Goal: Navigation & Orientation: Understand site structure

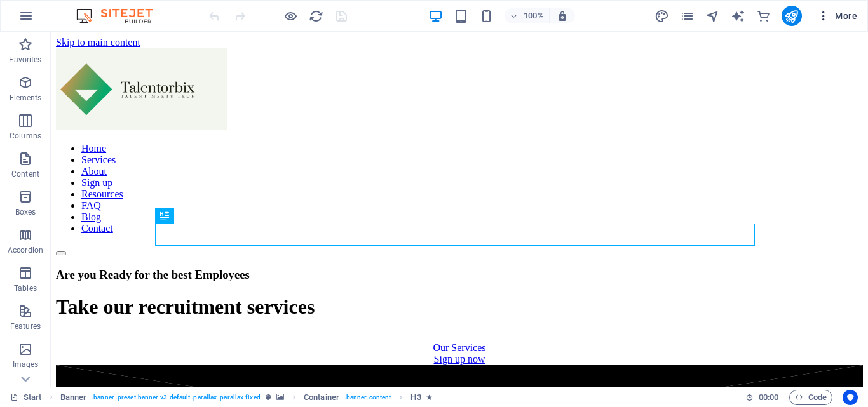
click at [829, 21] on icon "button" at bounding box center [823, 16] width 13 height 13
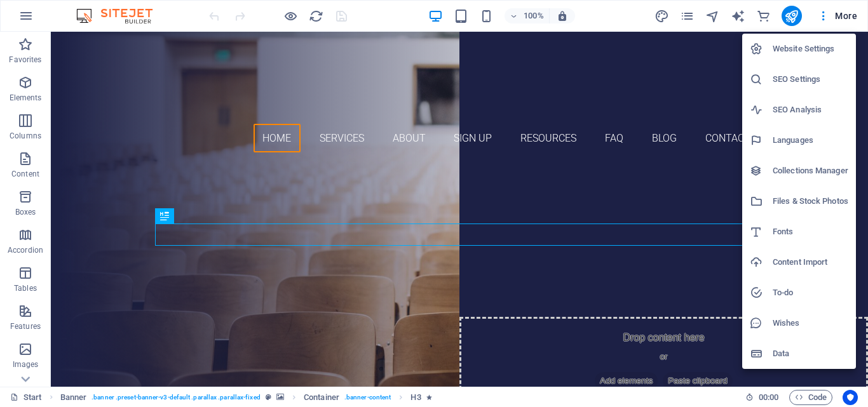
click at [22, 16] on div at bounding box center [434, 203] width 868 height 407
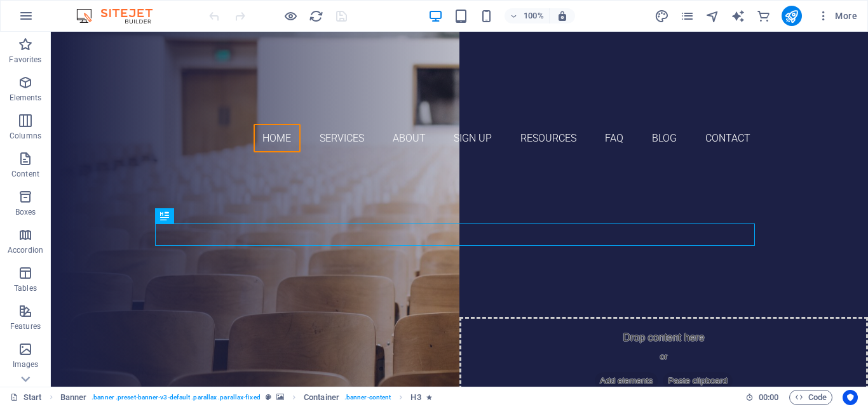
click at [22, 16] on icon "button" at bounding box center [25, 15] width 15 height 15
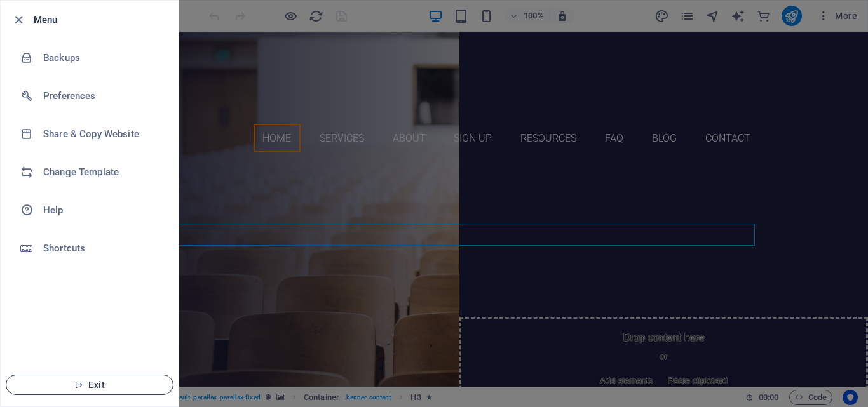
click at [79, 380] on span "Exit" at bounding box center [90, 385] width 146 height 10
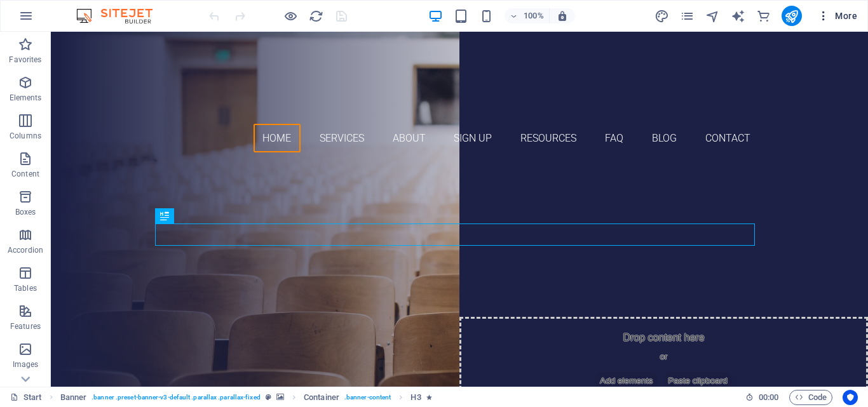
click at [822, 13] on icon "button" at bounding box center [823, 16] width 13 height 13
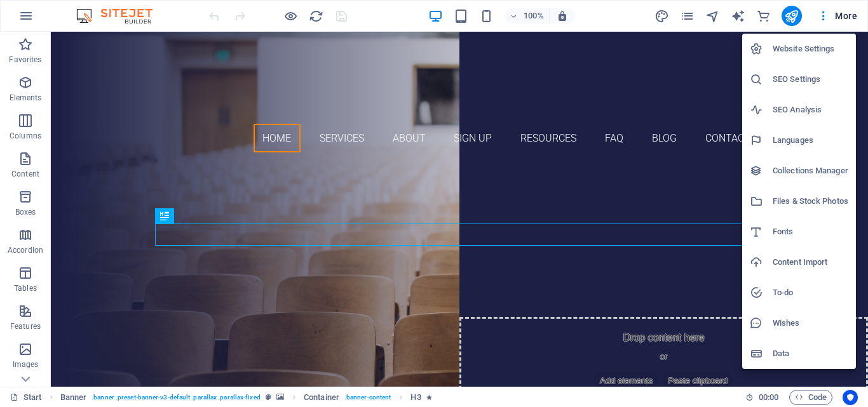
click at [827, 46] on h6 "Website Settings" at bounding box center [811, 48] width 76 height 15
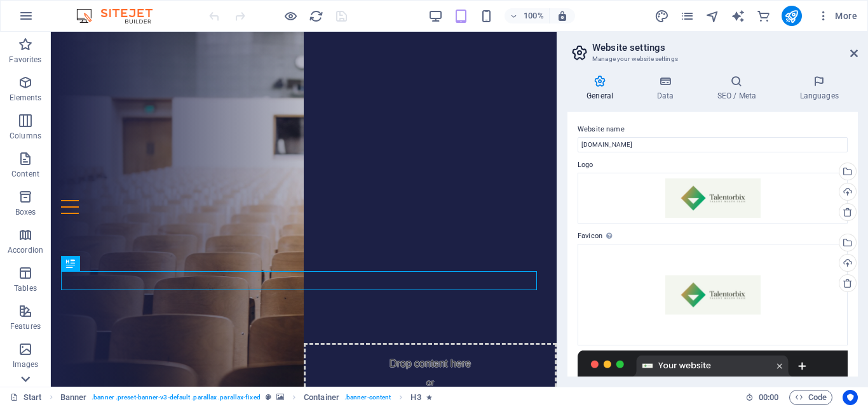
click at [20, 48] on icon at bounding box center [26, 40] width 18 height 18
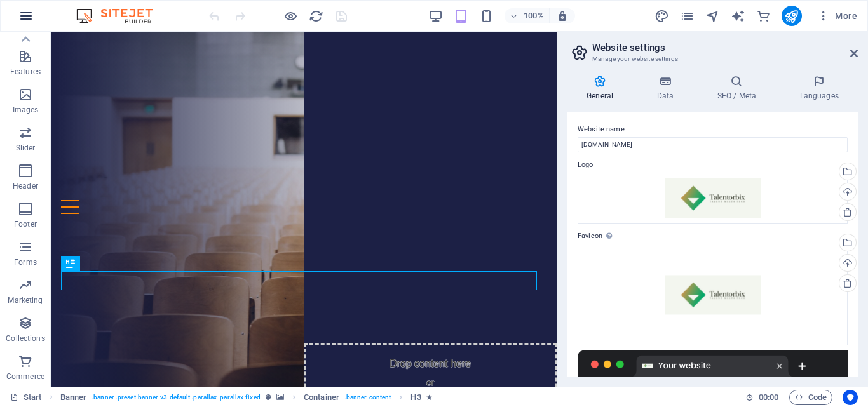
click at [26, 13] on icon "button" at bounding box center [25, 15] width 15 height 15
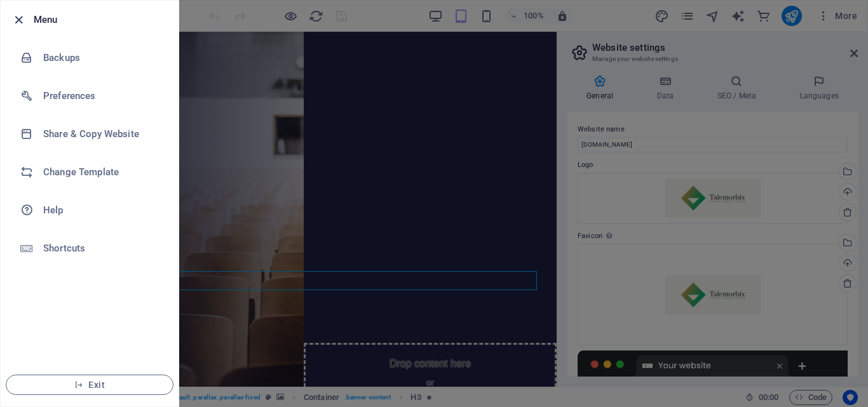
click at [15, 19] on icon "button" at bounding box center [18, 20] width 15 height 15
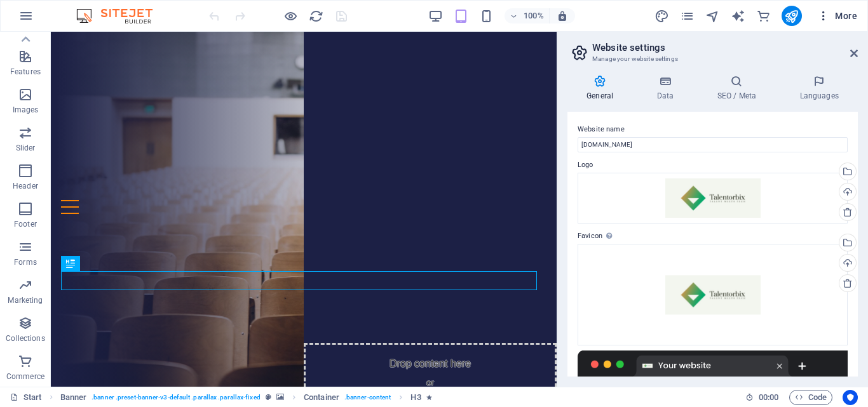
click at [824, 15] on icon "button" at bounding box center [823, 16] width 13 height 13
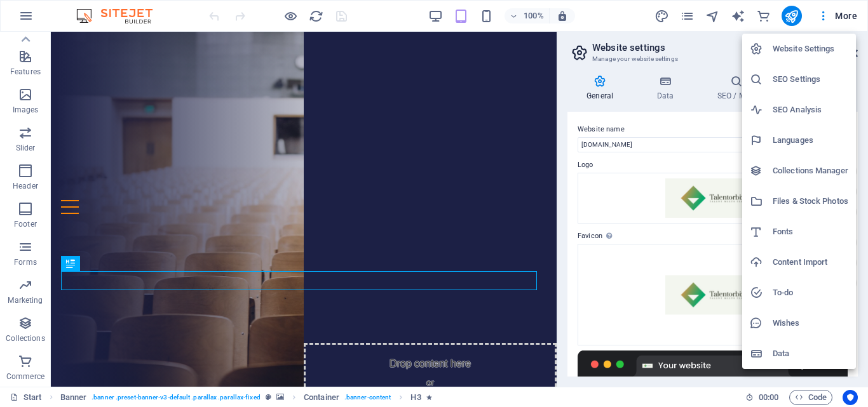
click at [529, 17] on div at bounding box center [434, 203] width 868 height 407
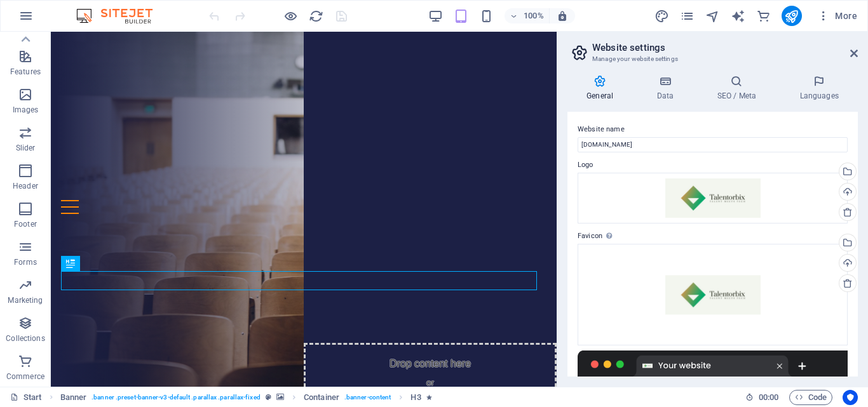
click at [529, 17] on h6 "100%" at bounding box center [534, 15] width 20 height 15
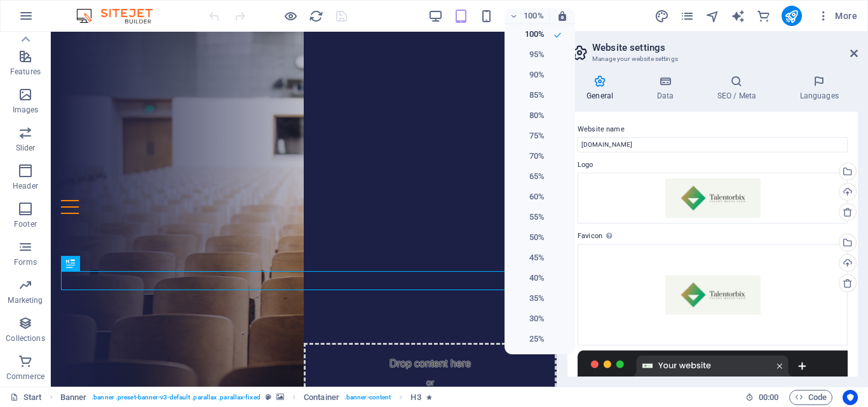
click at [529, 17] on div at bounding box center [434, 203] width 868 height 407
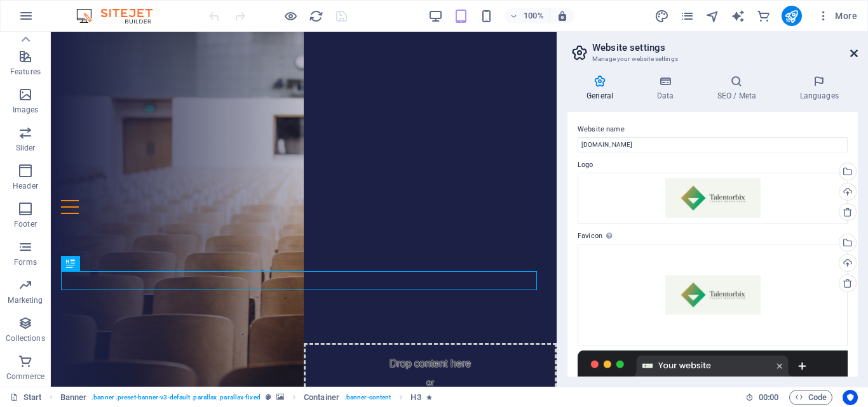
click at [851, 51] on icon at bounding box center [854, 53] width 8 height 10
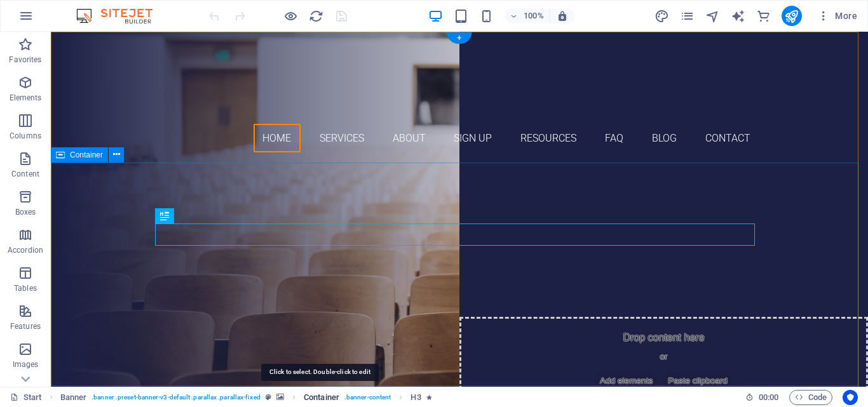
click at [330, 403] on span "Container" at bounding box center [322, 397] width 36 height 15
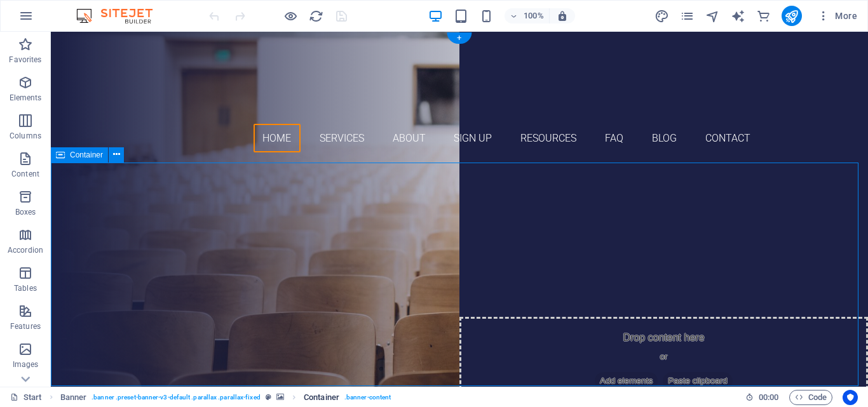
click at [383, 391] on span ". banner-content" at bounding box center [367, 397] width 46 height 15
click at [223, 391] on span ". banner .preset-banner-v3-default .parallax .parallax-fixed" at bounding box center [176, 397] width 168 height 15
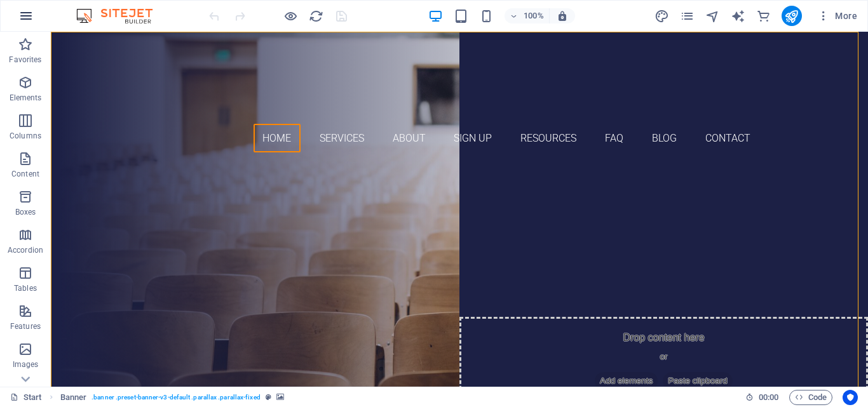
click at [32, 21] on icon "button" at bounding box center [25, 15] width 15 height 15
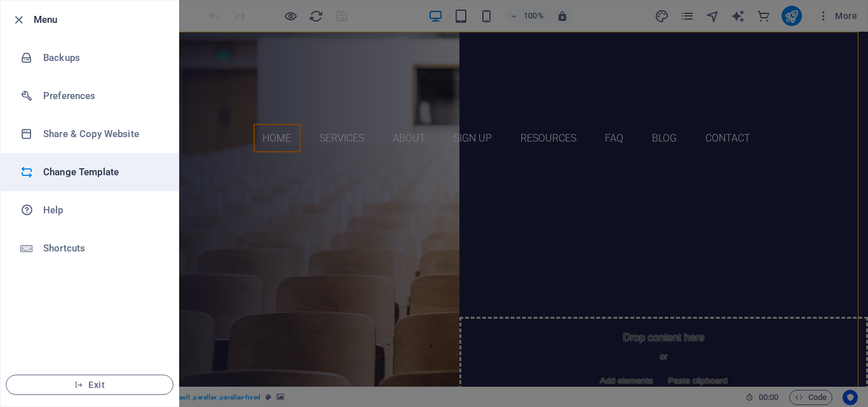
click at [84, 173] on h6 "Change Template" at bounding box center [102, 172] width 118 height 15
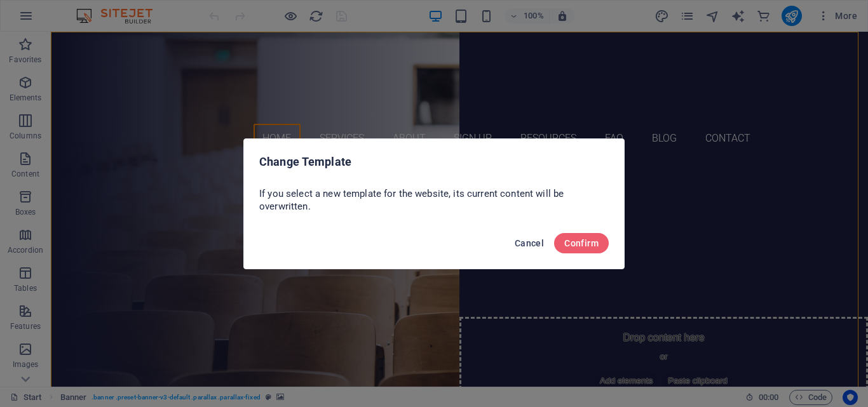
click at [516, 244] on span "Cancel" at bounding box center [529, 243] width 29 height 10
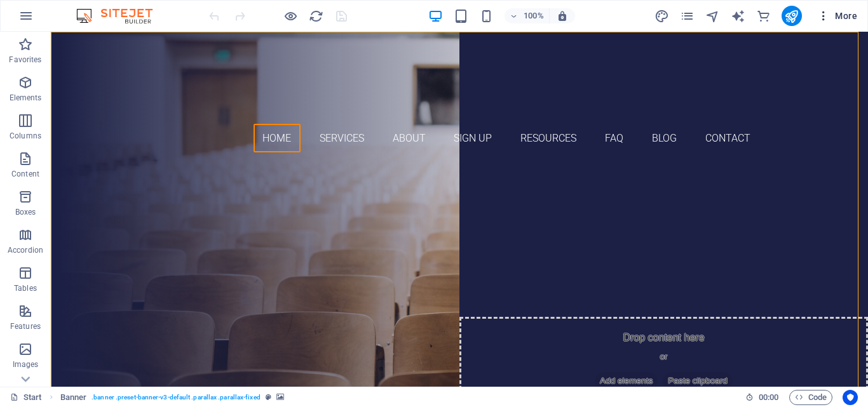
click at [828, 20] on icon "button" at bounding box center [823, 16] width 13 height 13
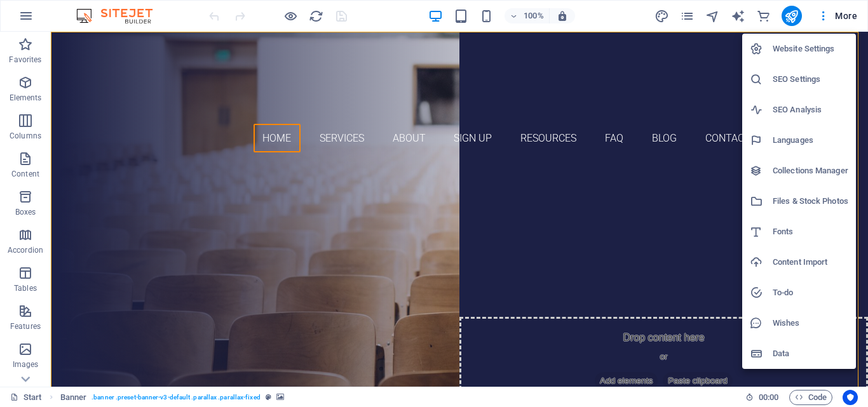
click at [773, 350] on h6 "Data" at bounding box center [811, 353] width 76 height 15
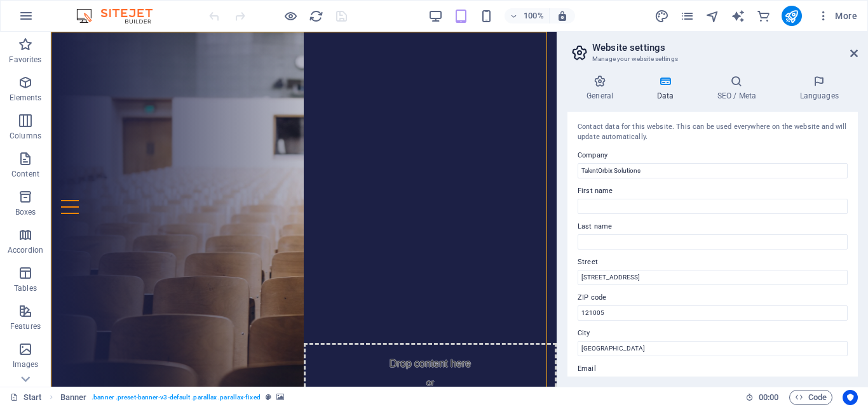
drag, startPoint x: 858, startPoint y: 157, endPoint x: 857, endPoint y: 222, distance: 64.8
click at [857, 222] on div "General Data SEO / Meta Languages Website name www.talentorbix.com Logo Drag fi…" at bounding box center [712, 226] width 311 height 322
click at [855, 50] on icon at bounding box center [854, 53] width 8 height 10
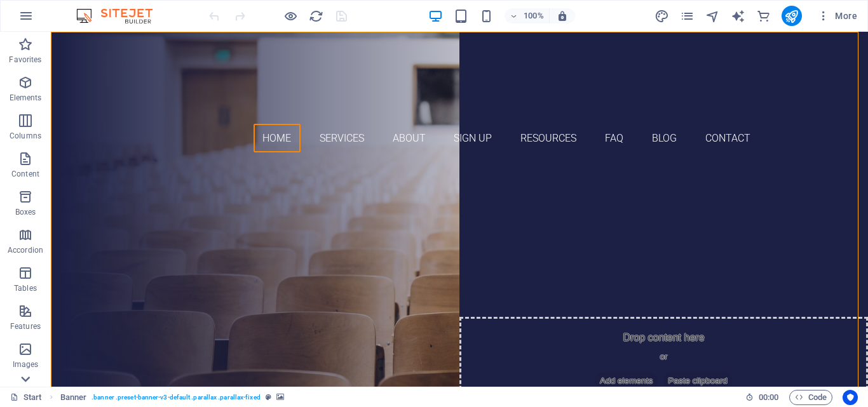
click at [23, 48] on icon at bounding box center [26, 40] width 18 height 18
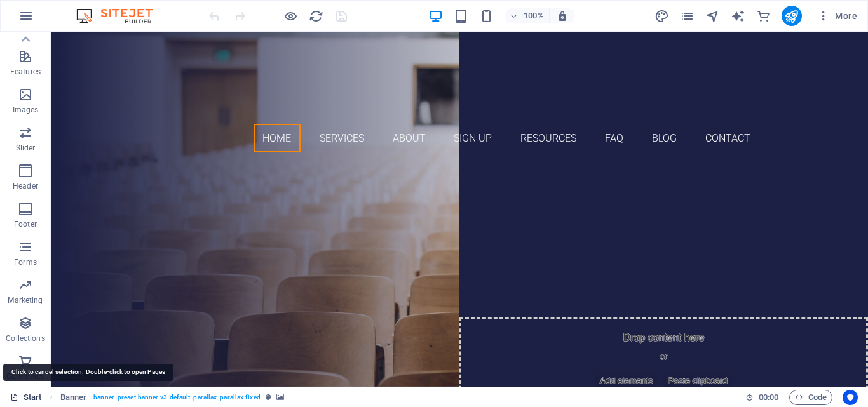
click at [28, 398] on link "Start" at bounding box center [26, 397] width 32 height 15
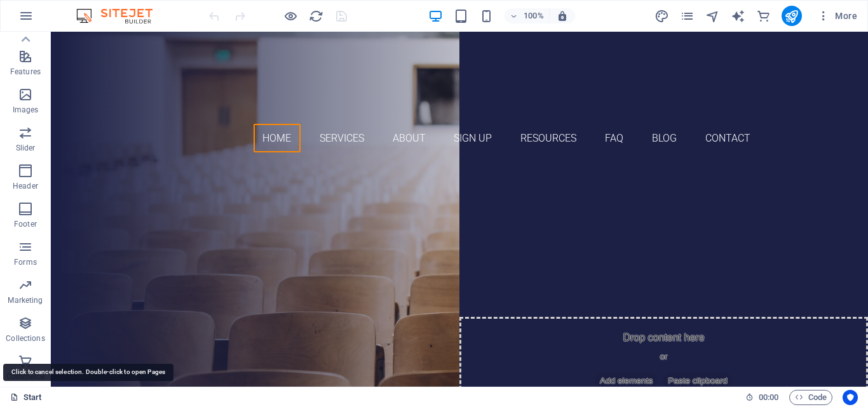
click at [28, 398] on link "Start" at bounding box center [26, 397] width 32 height 15
click at [22, 18] on icon "button" at bounding box center [25, 15] width 15 height 15
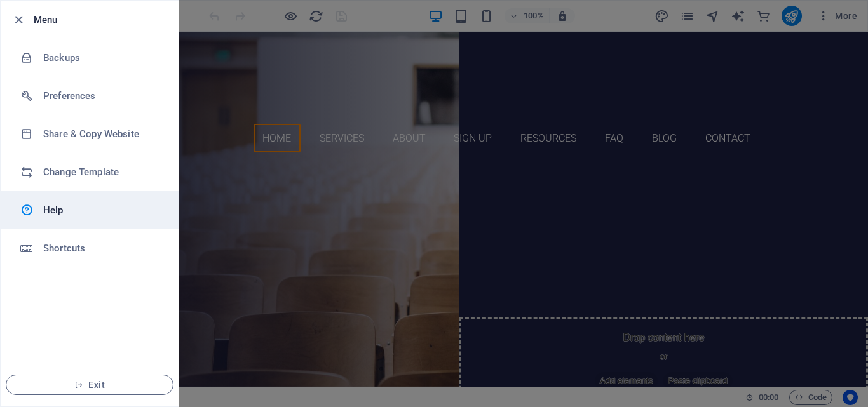
click at [78, 223] on link "Help" at bounding box center [90, 210] width 178 height 38
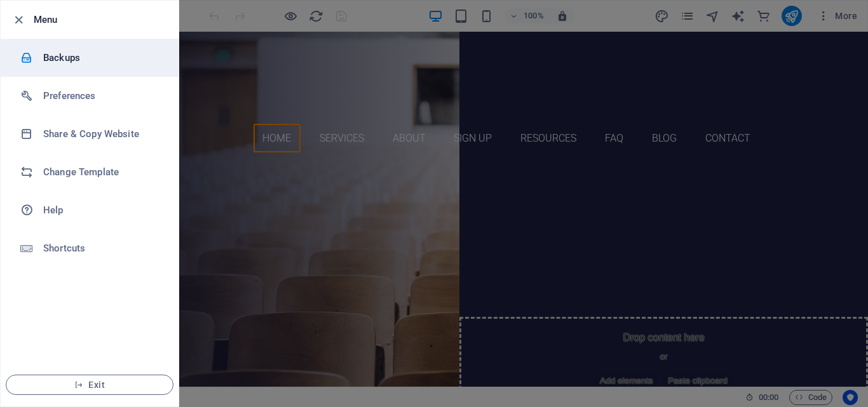
click at [78, 59] on h6 "Backups" at bounding box center [102, 57] width 118 height 15
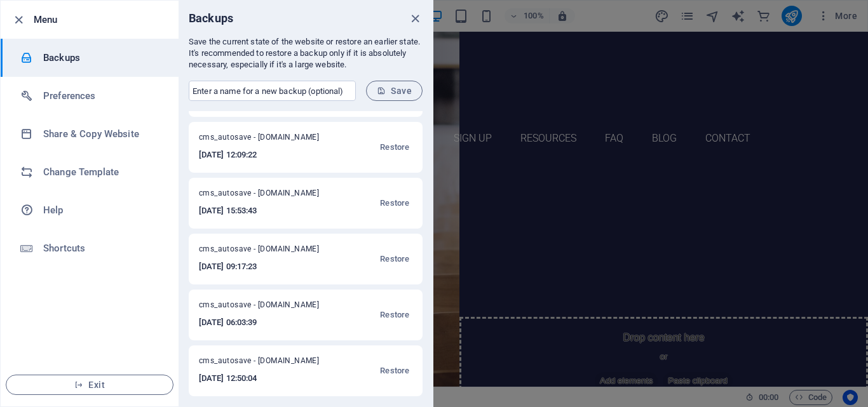
scroll to position [0, 0]
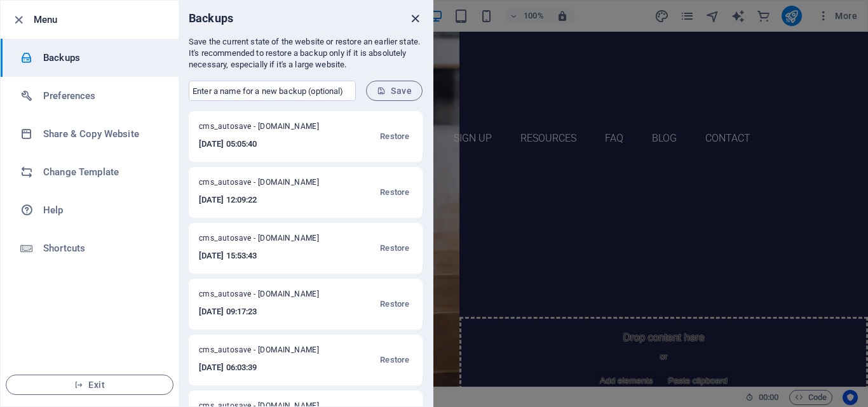
click at [415, 15] on icon "close" at bounding box center [415, 18] width 15 height 15
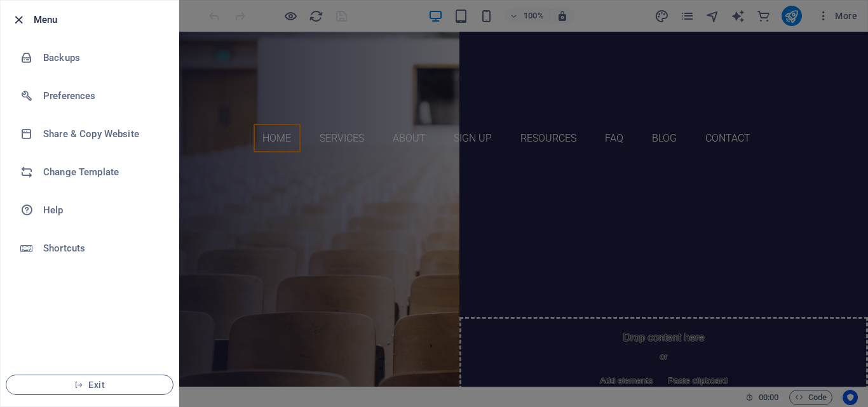
click at [23, 16] on icon "button" at bounding box center [18, 20] width 15 height 15
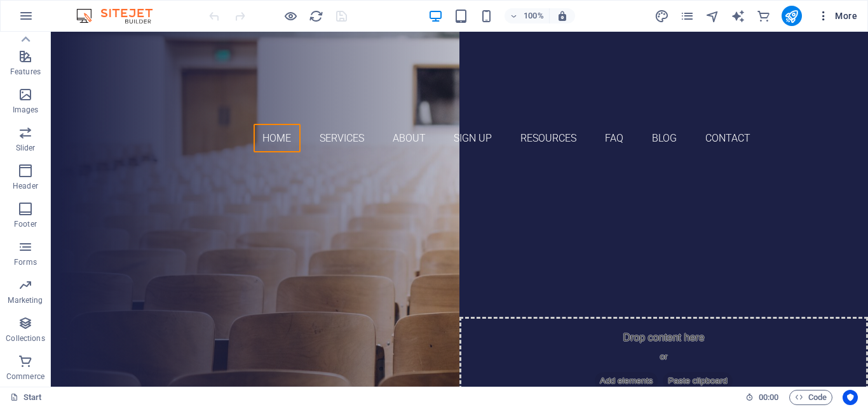
click at [826, 18] on icon "button" at bounding box center [823, 16] width 13 height 13
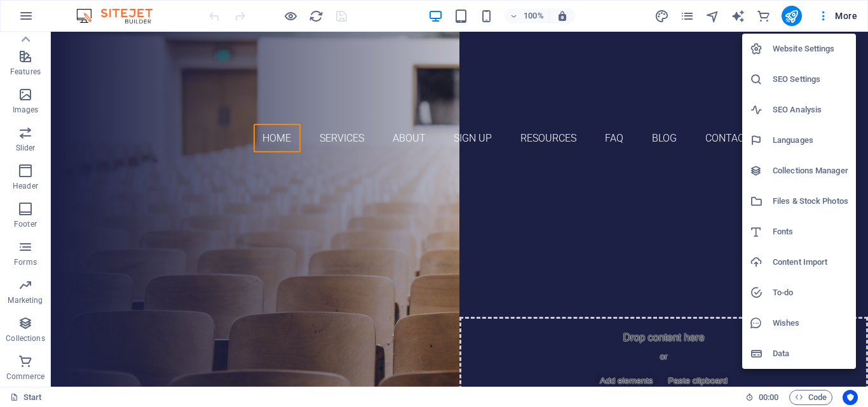
click at [796, 300] on h6 "To-do" at bounding box center [811, 292] width 76 height 15
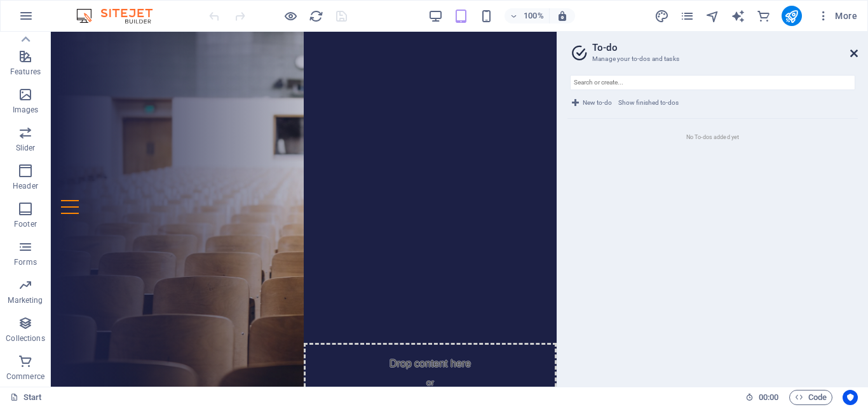
click at [854, 50] on icon at bounding box center [854, 53] width 8 height 10
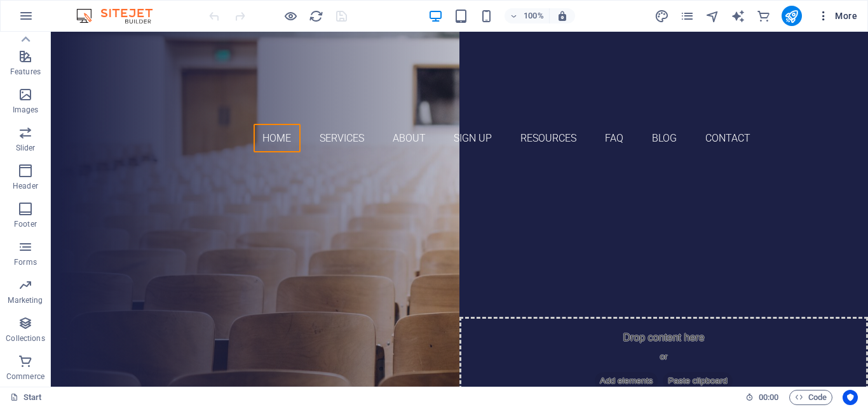
click at [823, 13] on icon "button" at bounding box center [823, 16] width 13 height 13
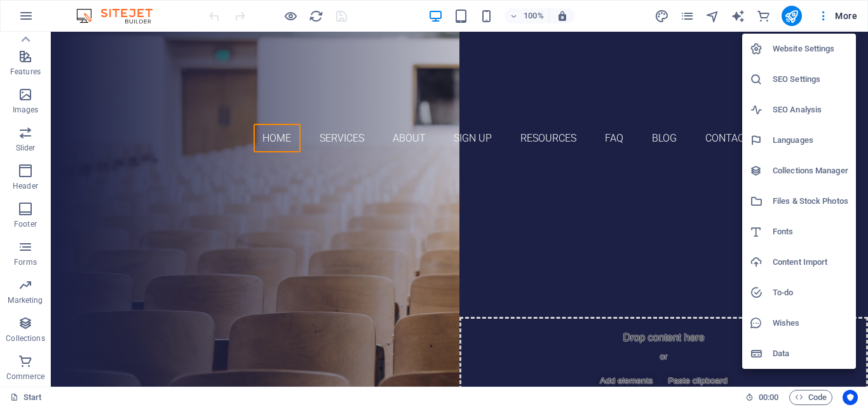
click at [813, 329] on h6 "Wishes" at bounding box center [811, 323] width 76 height 15
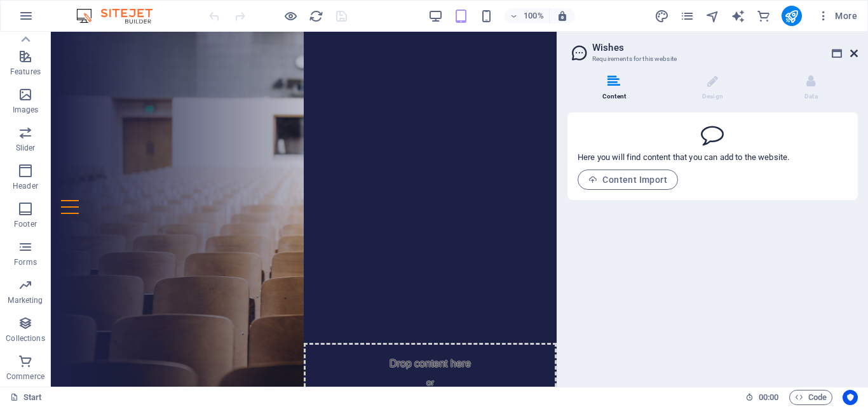
click at [855, 53] on icon at bounding box center [854, 53] width 8 height 10
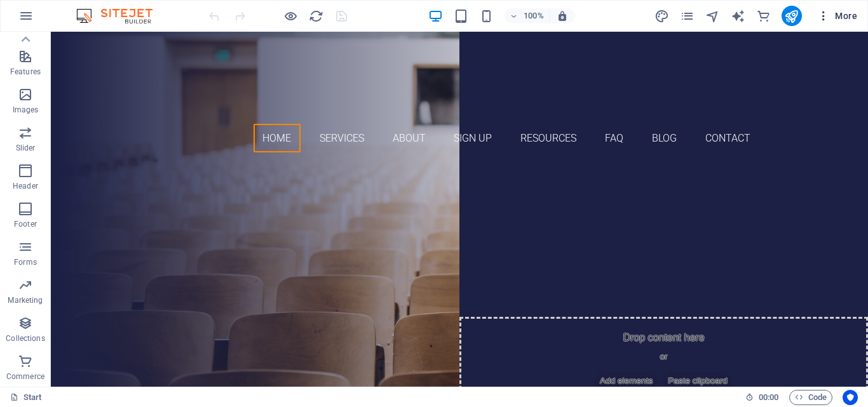
click at [824, 18] on icon "button" at bounding box center [823, 16] width 13 height 13
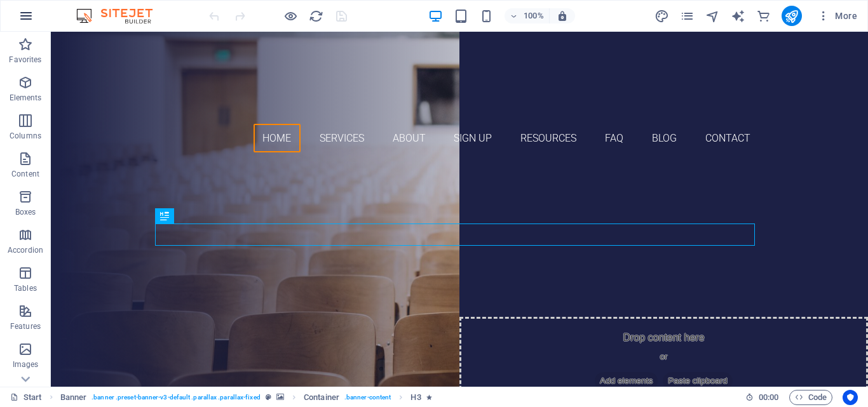
click at [22, 20] on icon "button" at bounding box center [25, 15] width 15 height 15
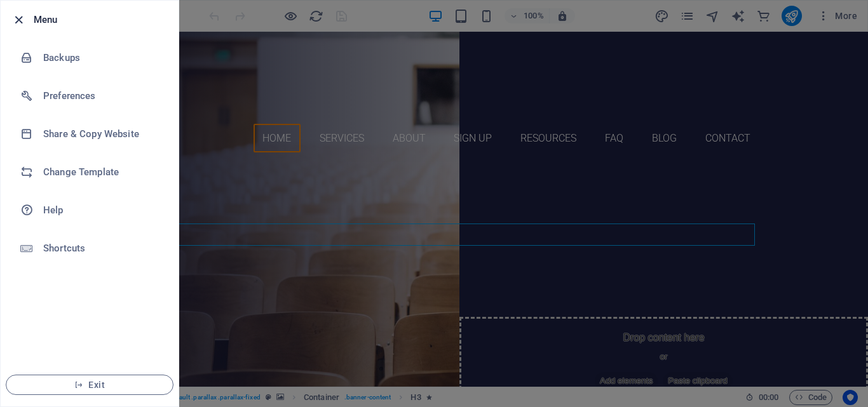
click at [23, 18] on icon "button" at bounding box center [18, 20] width 15 height 15
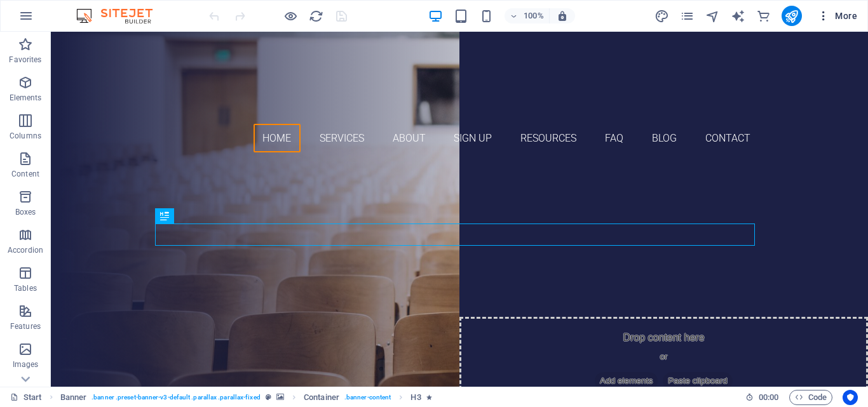
click at [826, 19] on icon "button" at bounding box center [823, 16] width 13 height 13
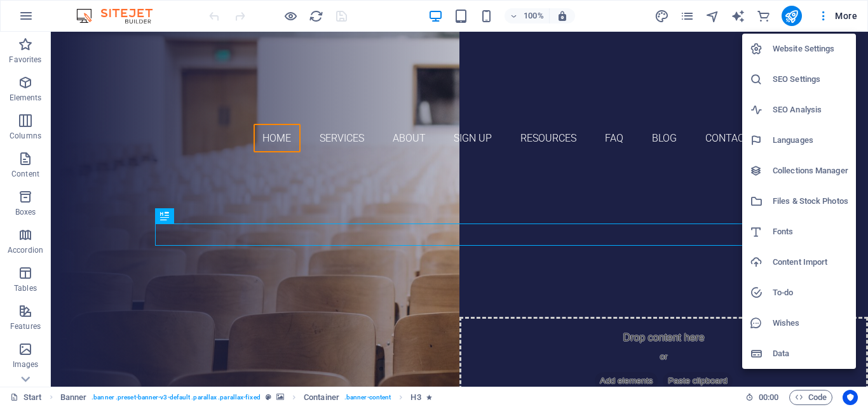
drag, startPoint x: 863, startPoint y: 57, endPoint x: 862, endPoint y: 77, distance: 20.3
click at [862, 77] on div at bounding box center [434, 203] width 868 height 407
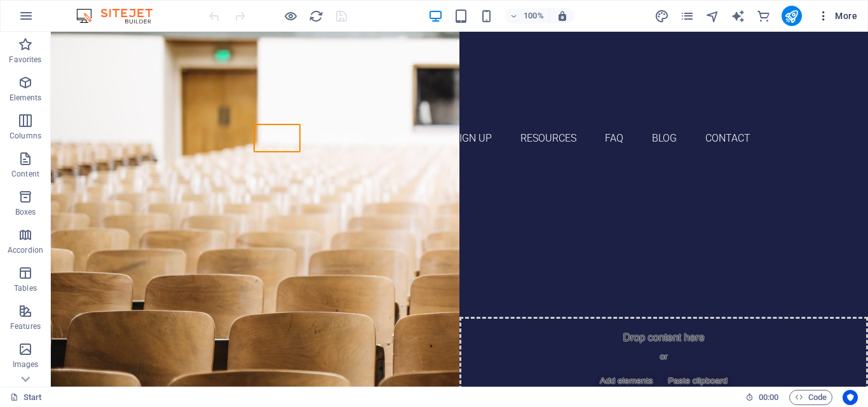
click at [828, 15] on icon "button" at bounding box center [823, 16] width 13 height 13
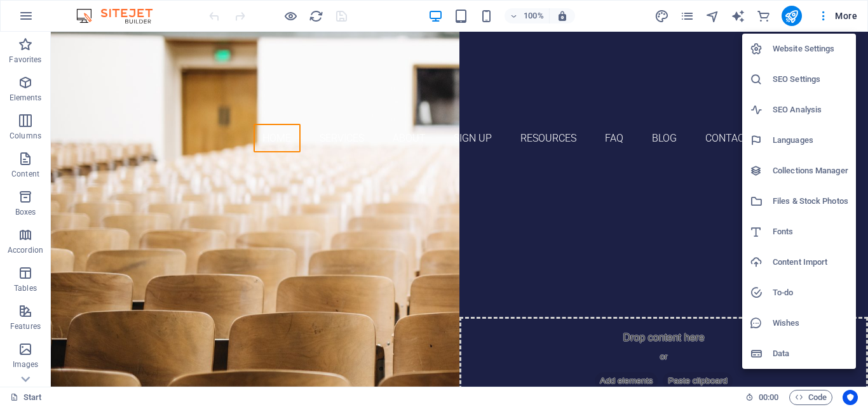
click at [25, 380] on div at bounding box center [434, 203] width 868 height 407
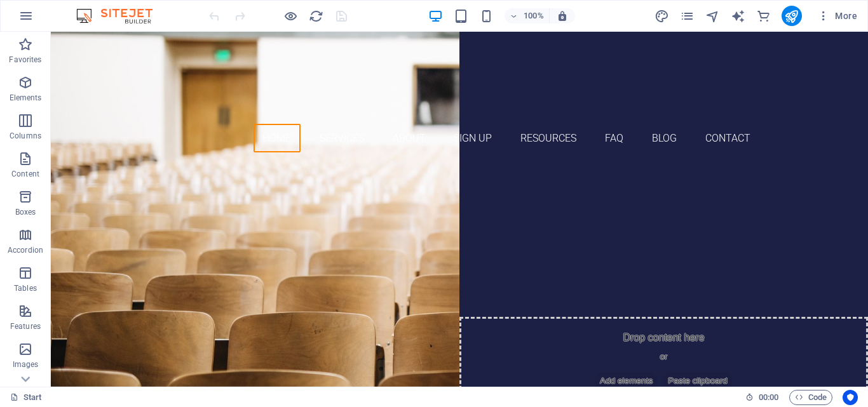
click at [25, 42] on icon at bounding box center [26, 39] width 9 height 6
